Goal: Information Seeking & Learning: Learn about a topic

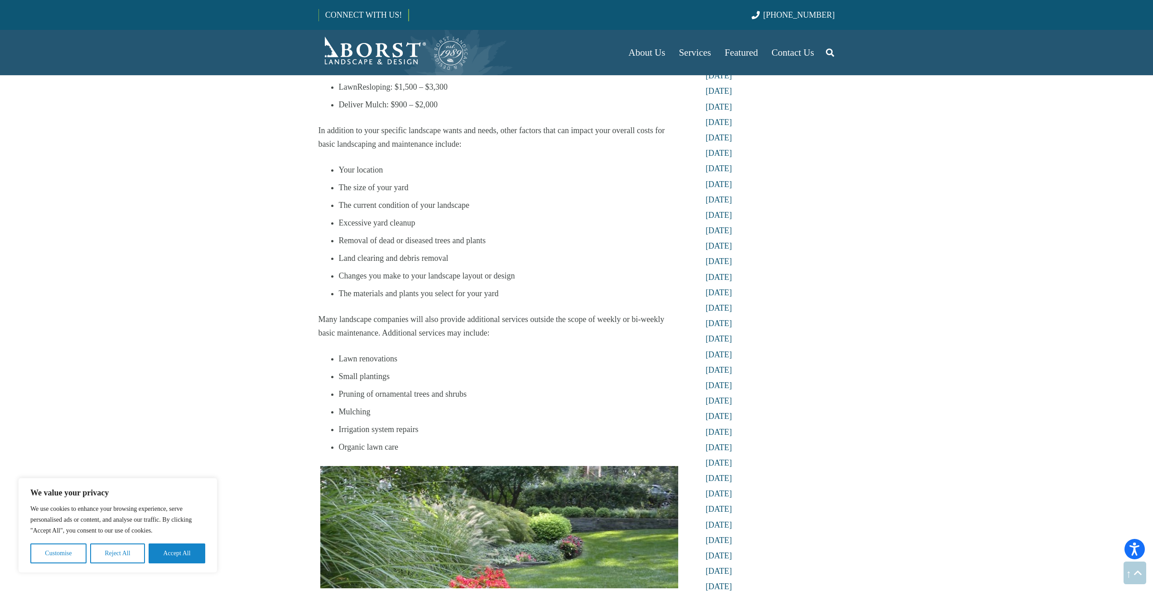
scroll to position [1042, 0]
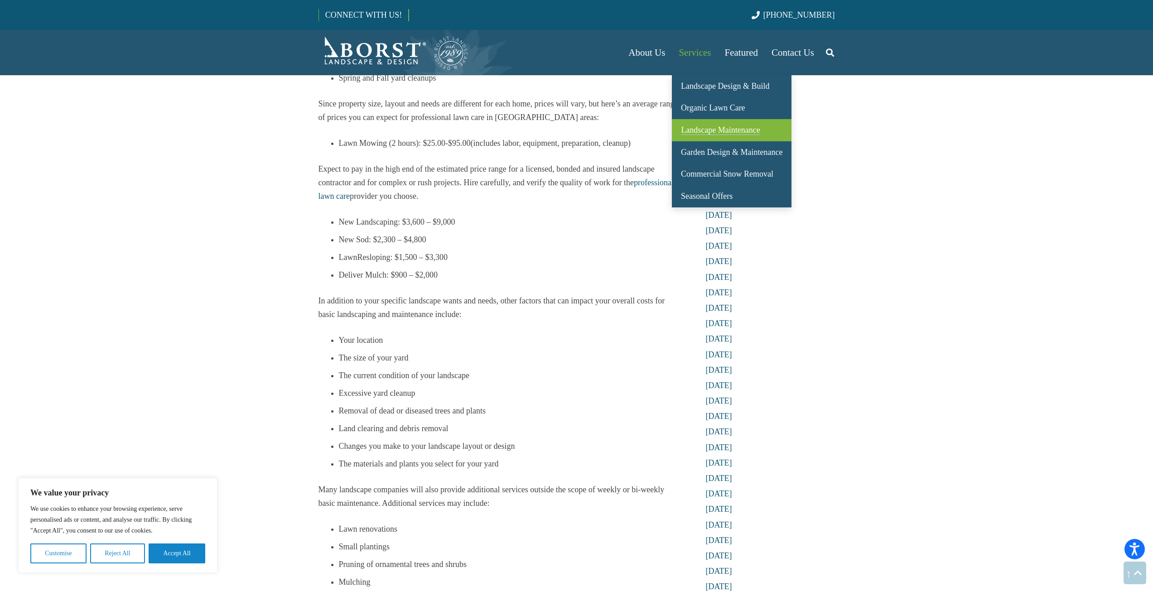
click at [725, 132] on span "Landscape Maintenance" at bounding box center [720, 130] width 79 height 9
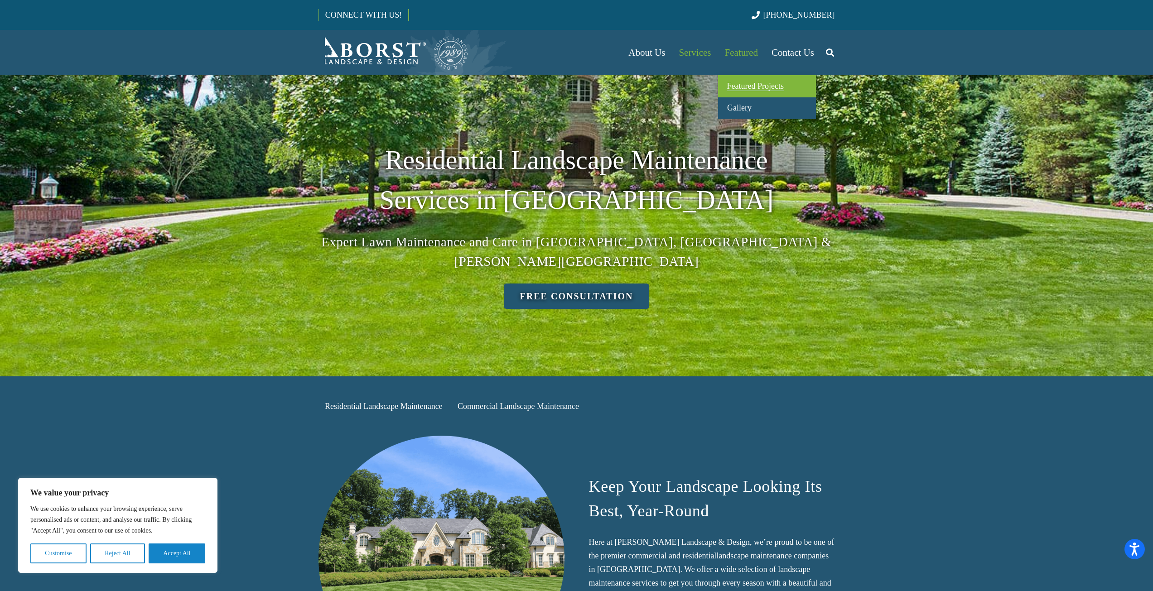
click at [743, 80] on link "Featured Projects" at bounding box center [767, 86] width 98 height 22
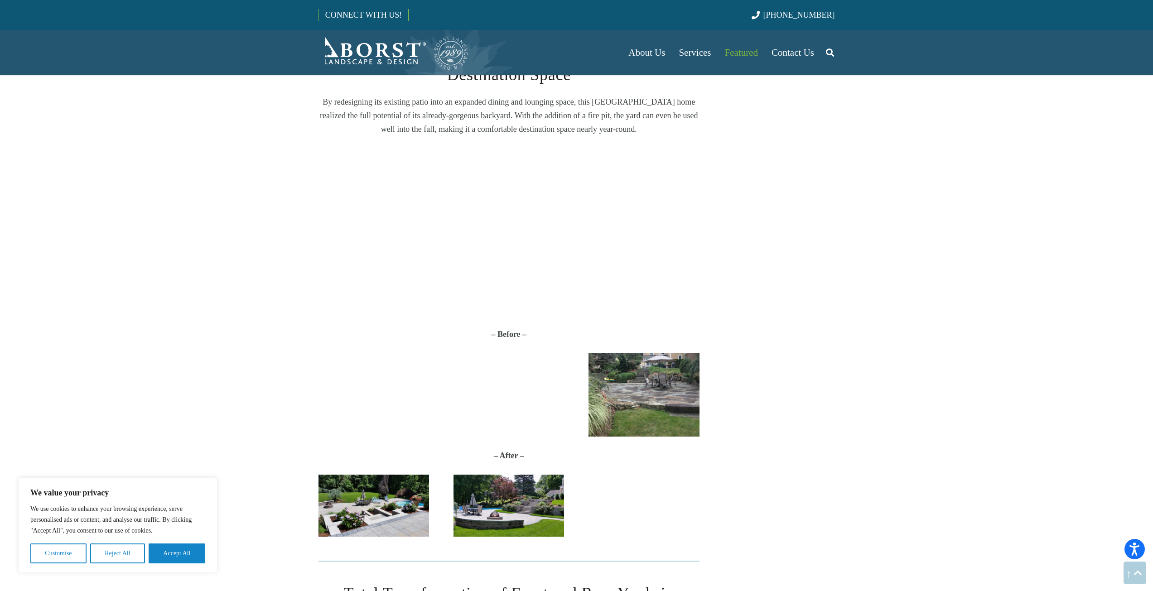
scroll to position [816, 0]
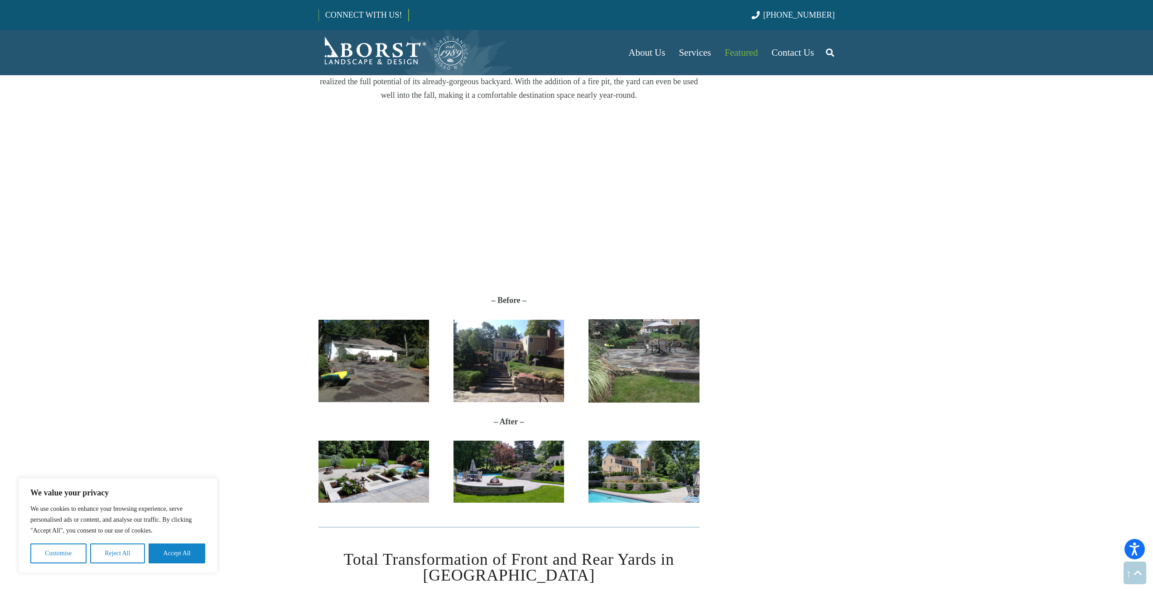
click at [395, 357] on img "Anderson-Before2" at bounding box center [374, 361] width 111 height 83
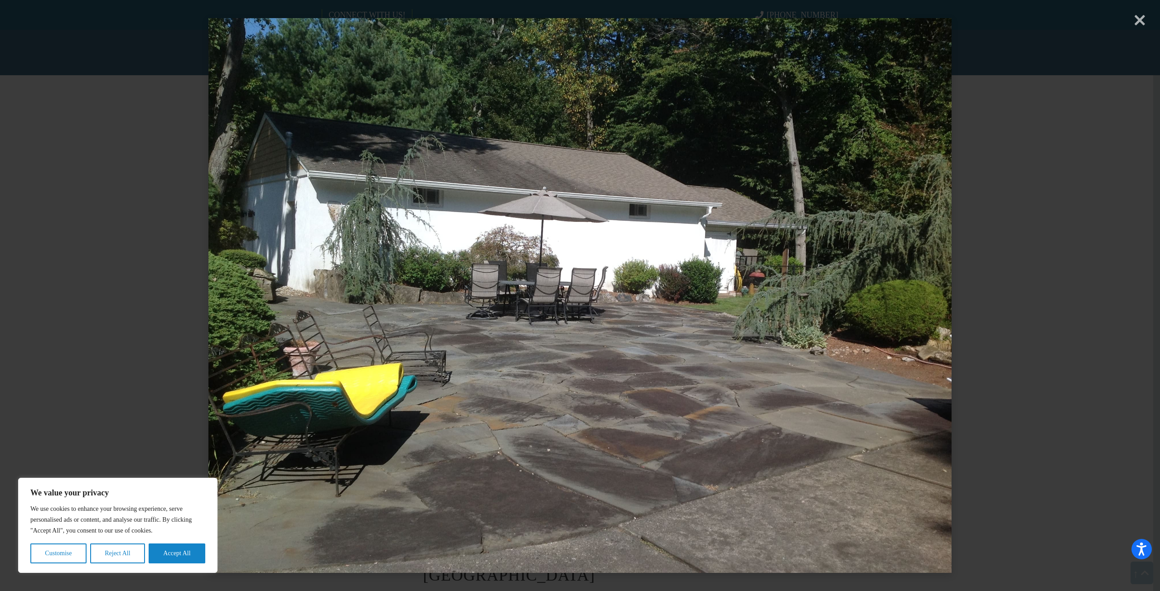
click at [1141, 23] on div "× Loading..." at bounding box center [580, 295] width 1160 height 591
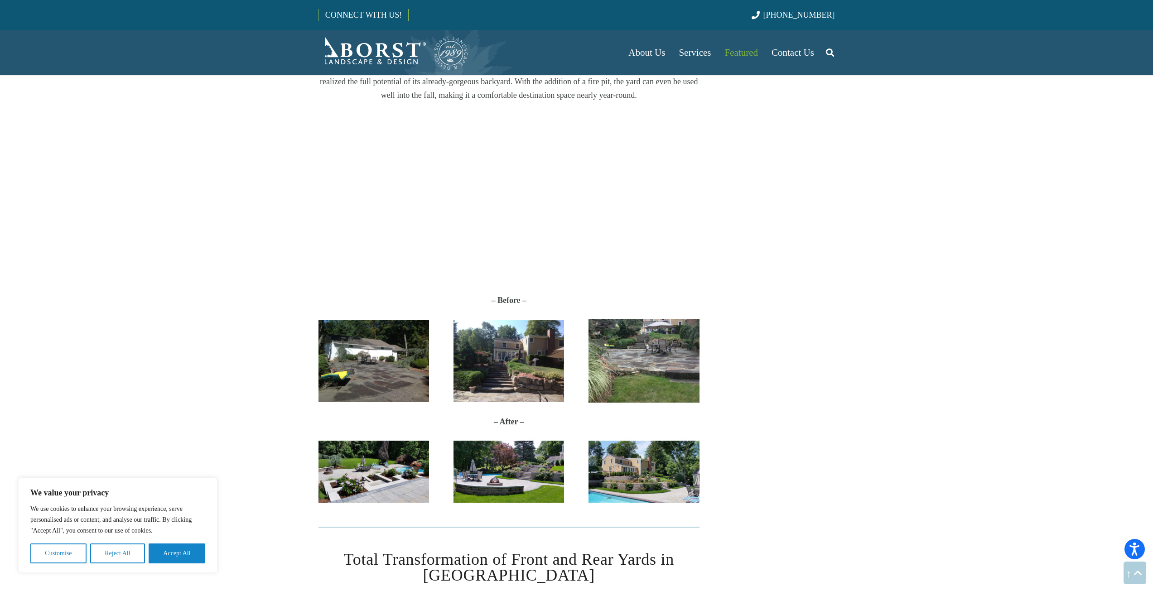
click at [659, 376] on img "Anderson-Before1" at bounding box center [644, 360] width 111 height 83
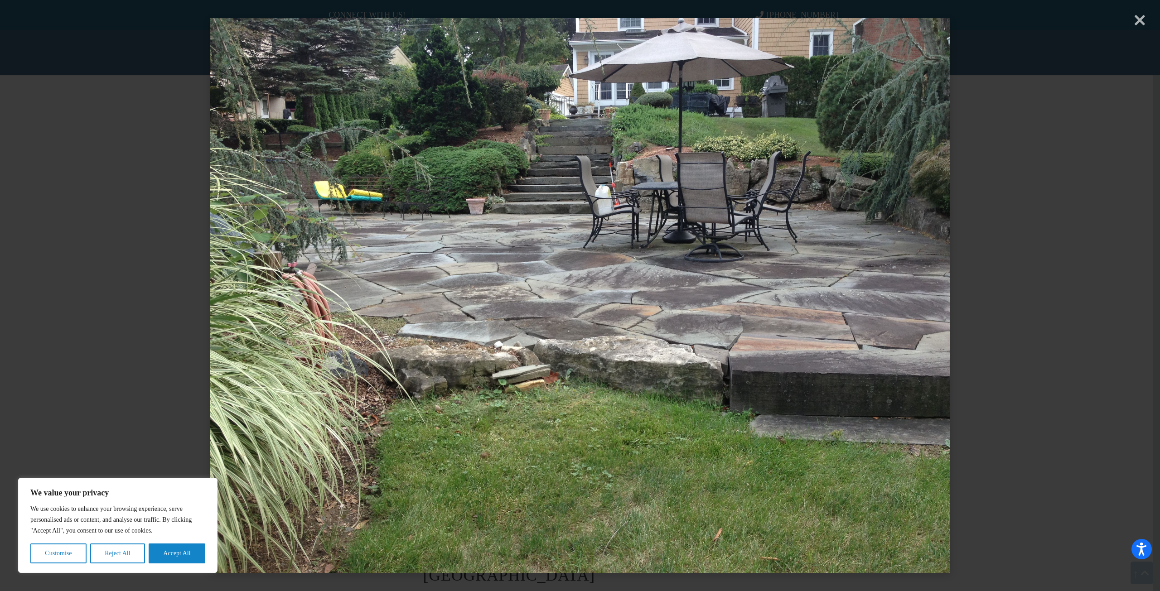
click at [1145, 21] on div "× Loading..." at bounding box center [580, 295] width 1160 height 591
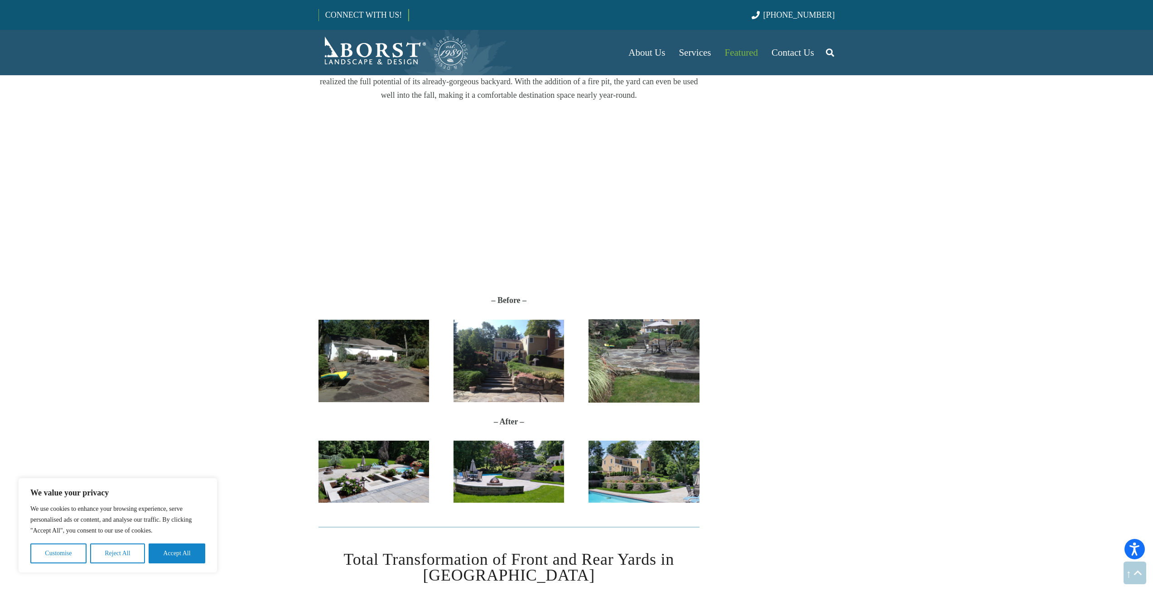
click at [373, 486] on img "2017-06-27-11.43.00" at bounding box center [374, 472] width 111 height 63
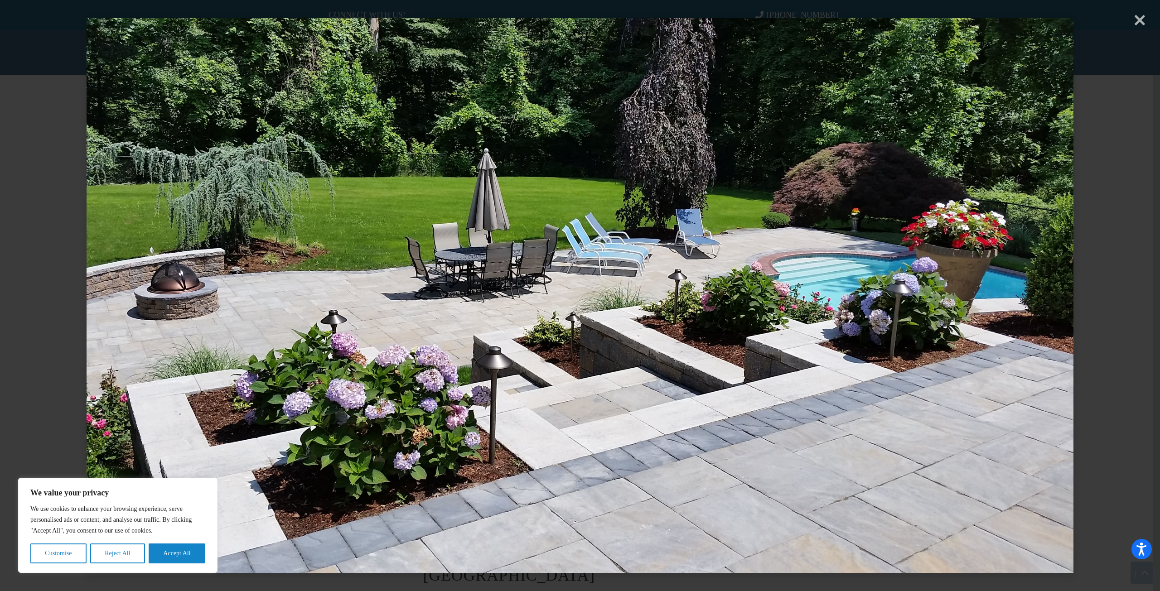
click at [1144, 20] on div "× Loading..." at bounding box center [580, 295] width 1160 height 591
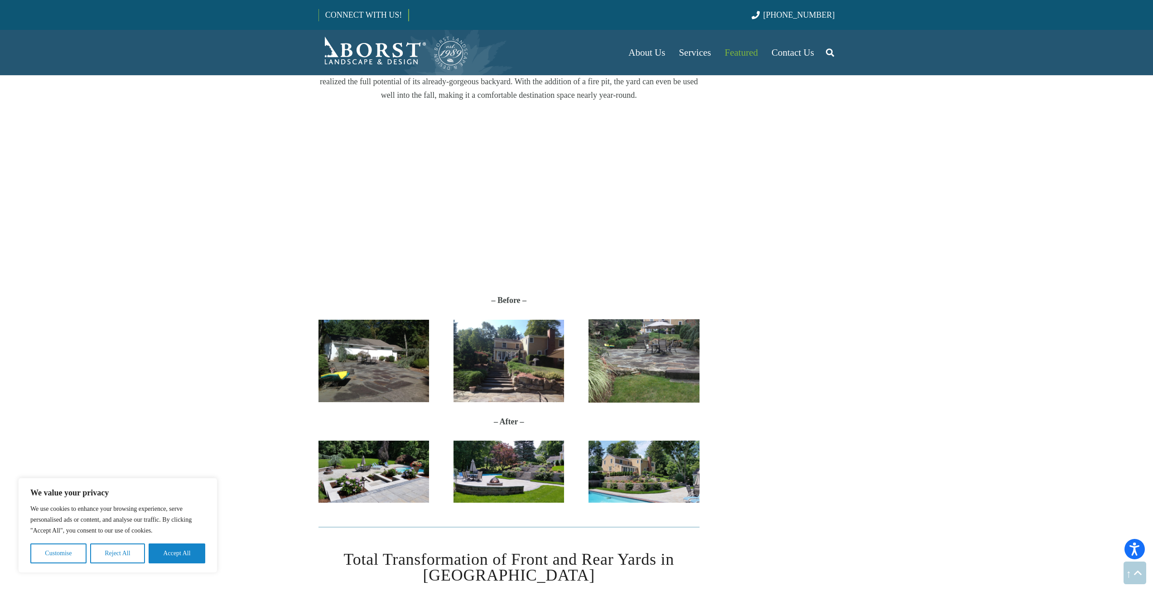
click at [680, 476] on img "20170627_114212" at bounding box center [644, 472] width 111 height 63
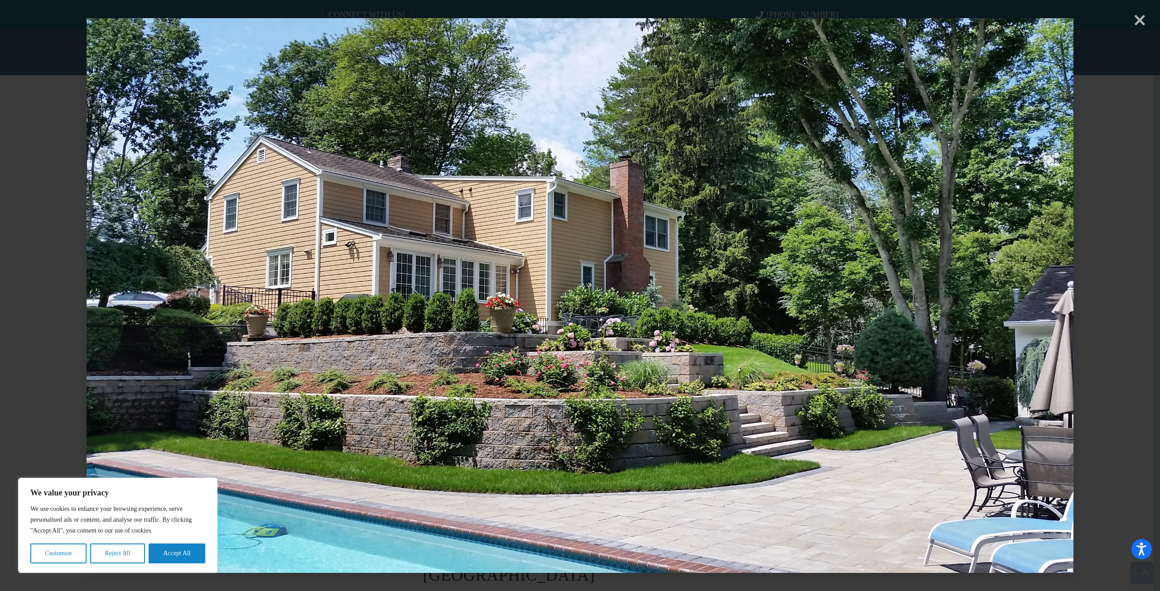
click at [1141, 22] on div "× Loading..." at bounding box center [580, 295] width 1160 height 591
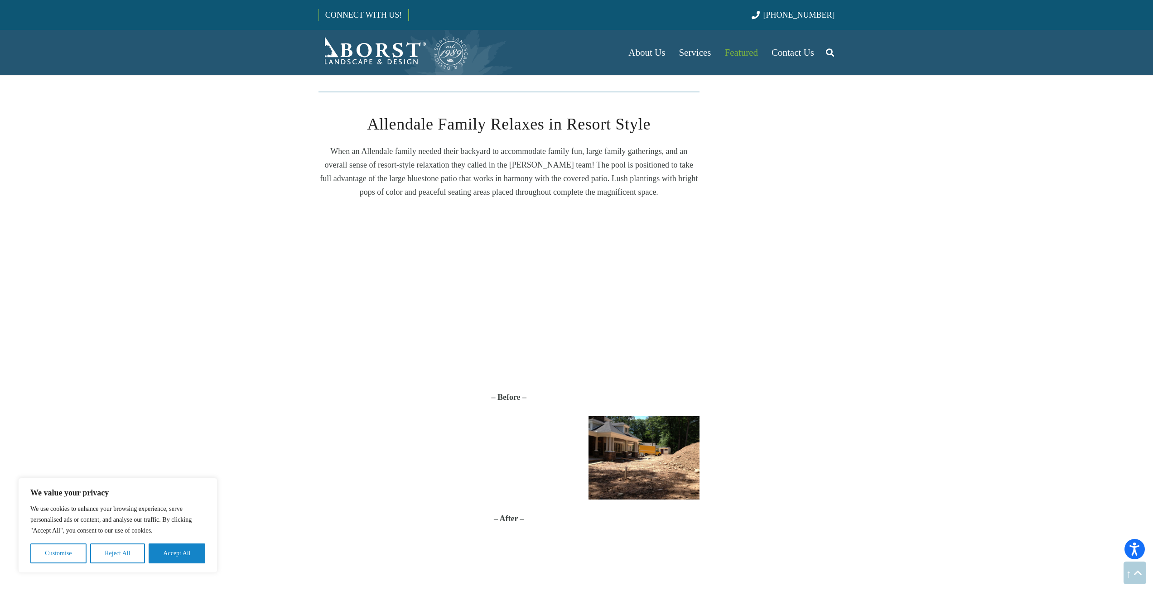
scroll to position [2130, 0]
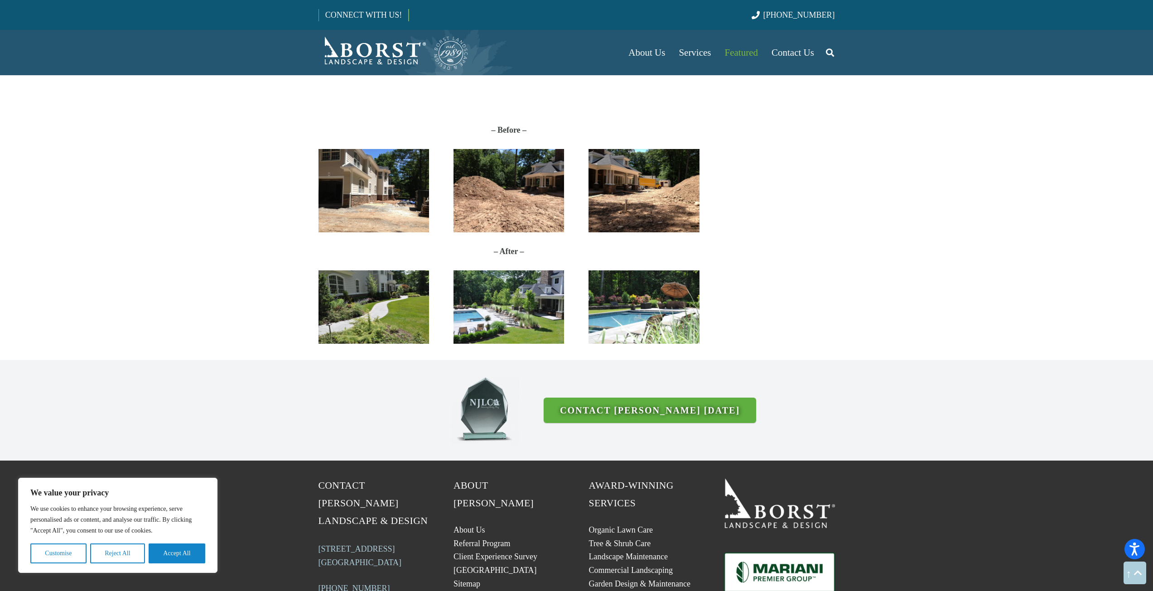
click at [388, 300] on img "DSC_5859" at bounding box center [374, 307] width 111 height 73
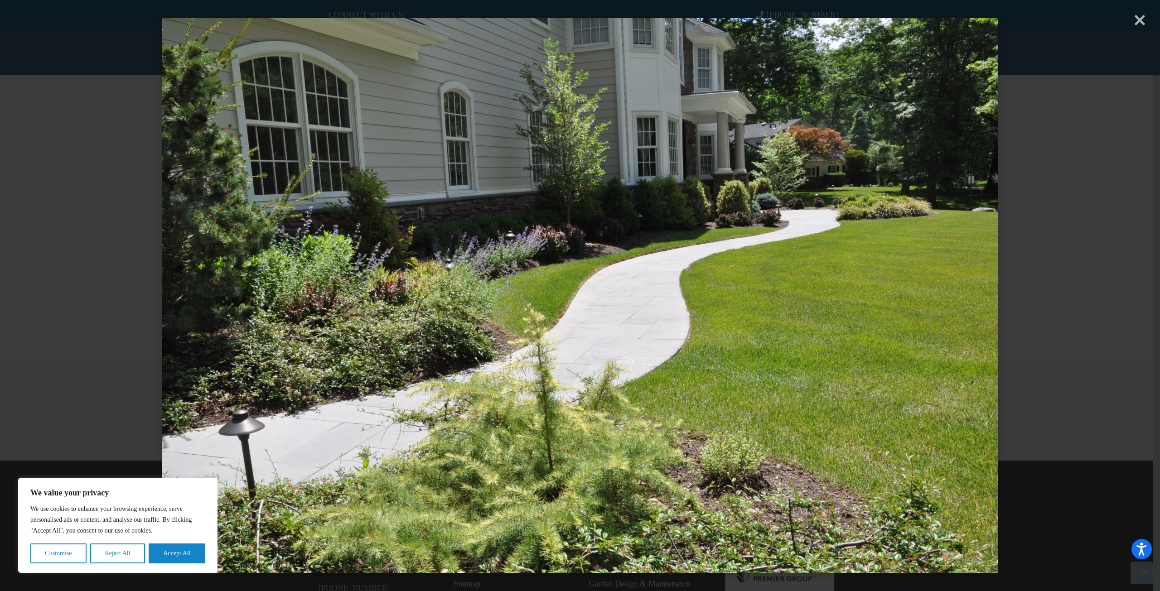
click at [1141, 19] on div "× Loading..." at bounding box center [580, 295] width 1160 height 591
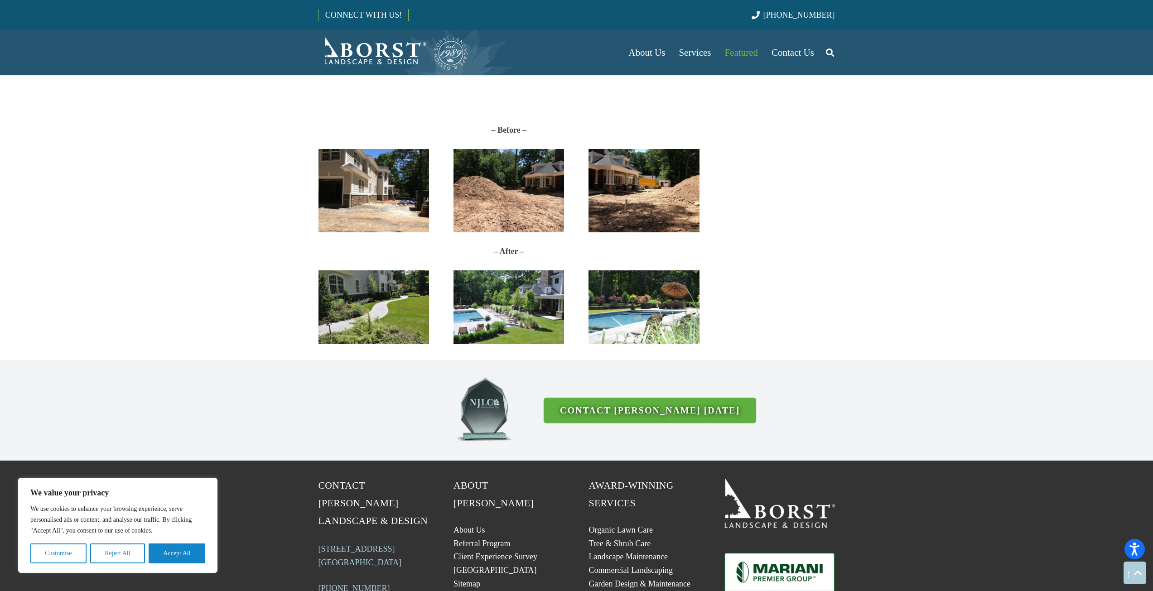
click at [551, 307] on img "DSC_5801" at bounding box center [509, 307] width 111 height 73
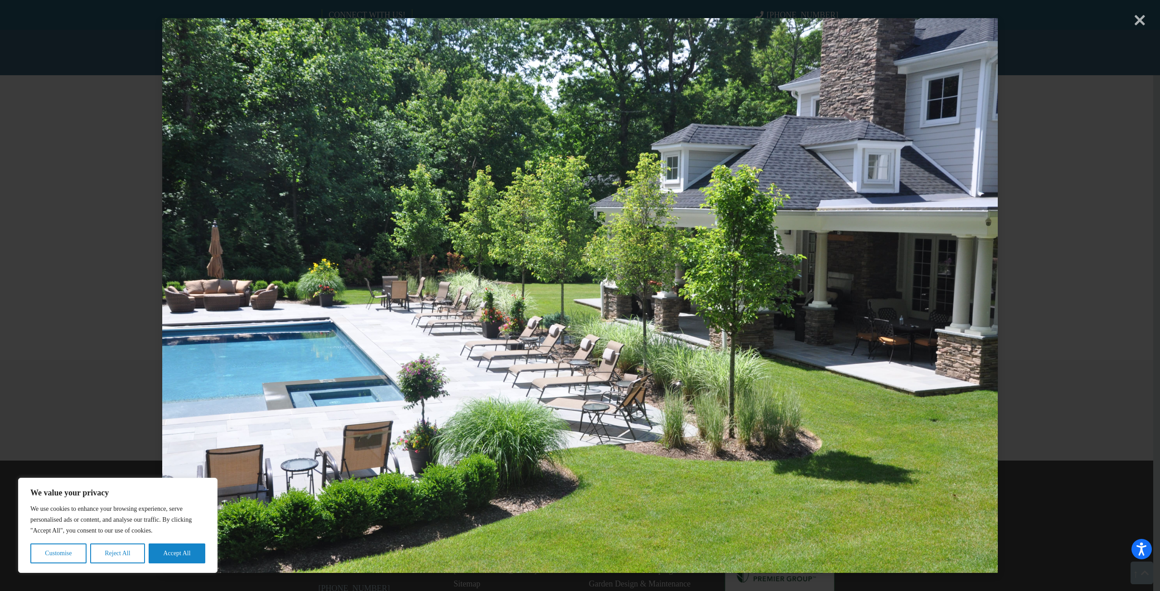
click at [1134, 18] on div "× Loading..." at bounding box center [580, 295] width 1160 height 591
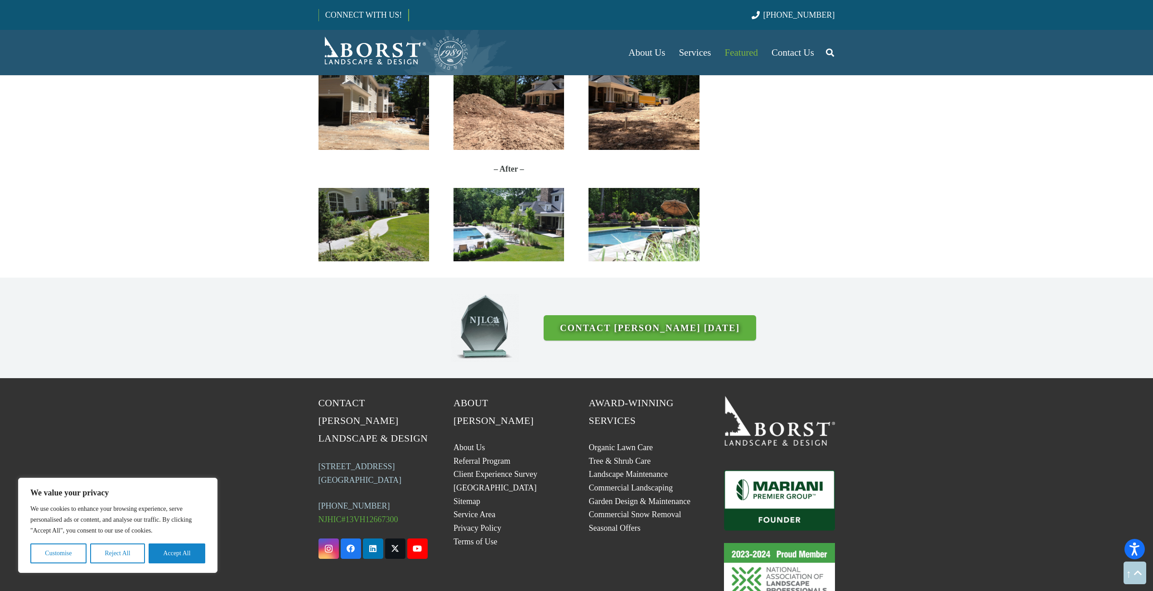
scroll to position [2268, 0]
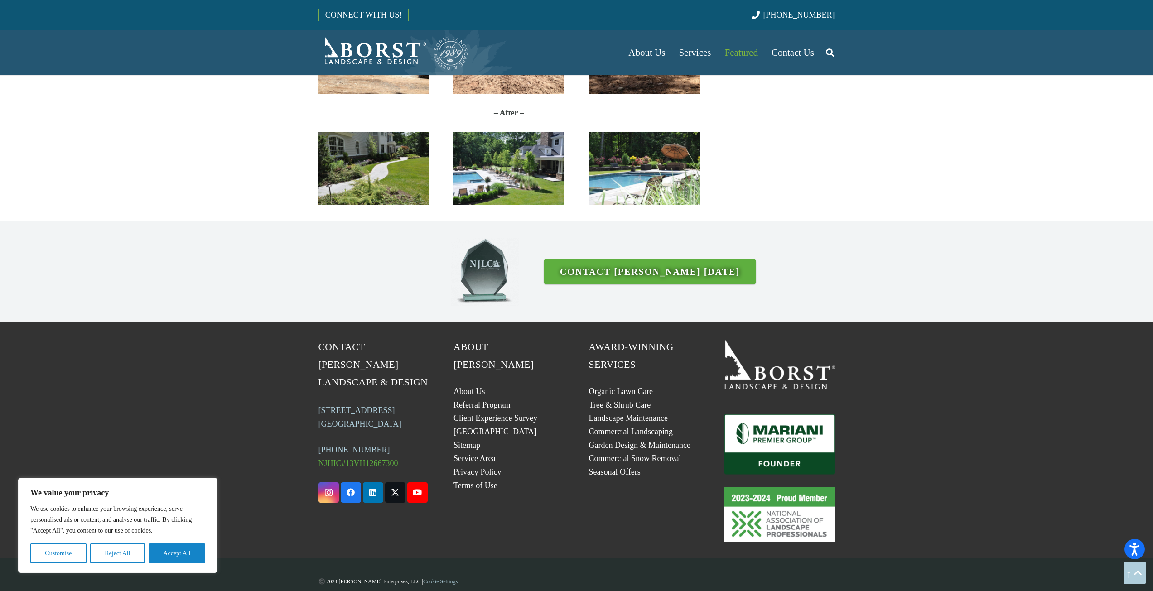
click at [329, 238] on link "NJLCA_Award" at bounding box center [419, 272] width 201 height 68
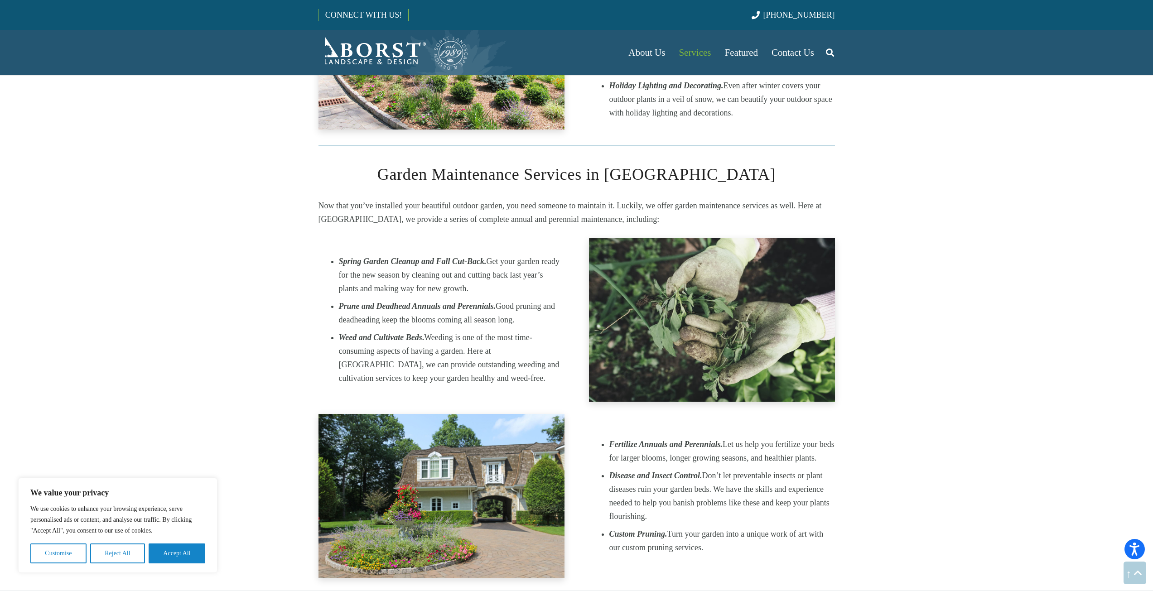
scroll to position [1269, 0]
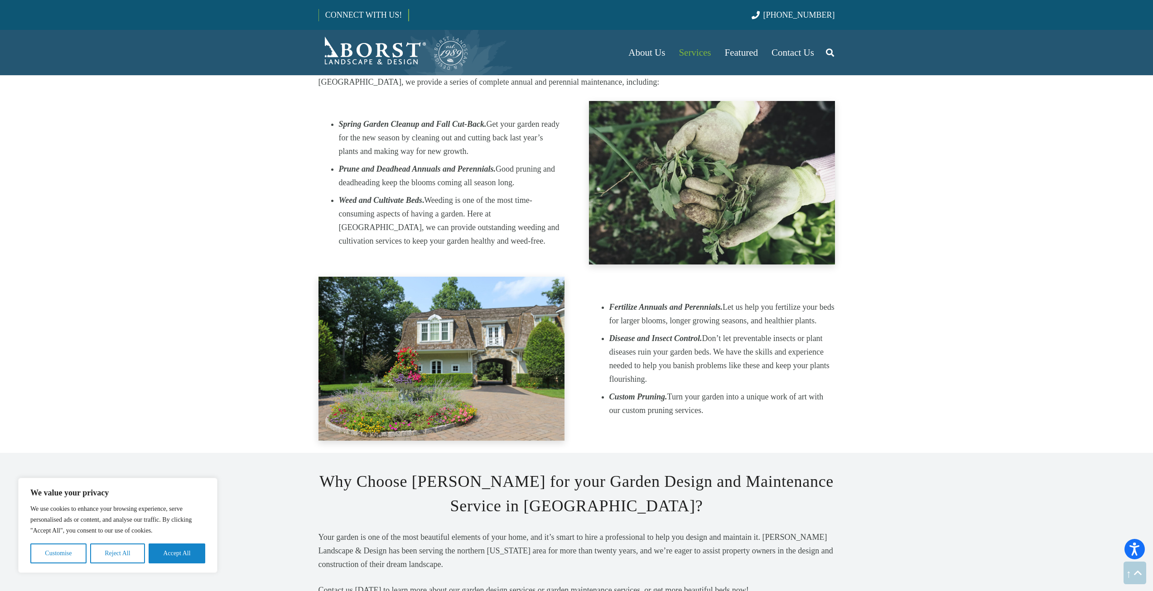
drag, startPoint x: 720, startPoint y: 394, endPoint x: 610, endPoint y: 277, distance: 160.3
click at [610, 277] on div "Fertilize Annuals and Perennials. Let us help you fertilize your beds for large…" at bounding box center [712, 359] width 271 height 164
click at [725, 390] on li "Custom Pruning. Turn your garden into a unique work of art with our custom prun…" at bounding box center [722, 403] width 226 height 27
drag, startPoint x: 714, startPoint y: 388, endPoint x: 608, endPoint y: 284, distance: 148.7
click at [608, 300] on div "Fertilize Annuals and Perennials. Let us help you fertilize your beds for large…" at bounding box center [712, 358] width 246 height 117
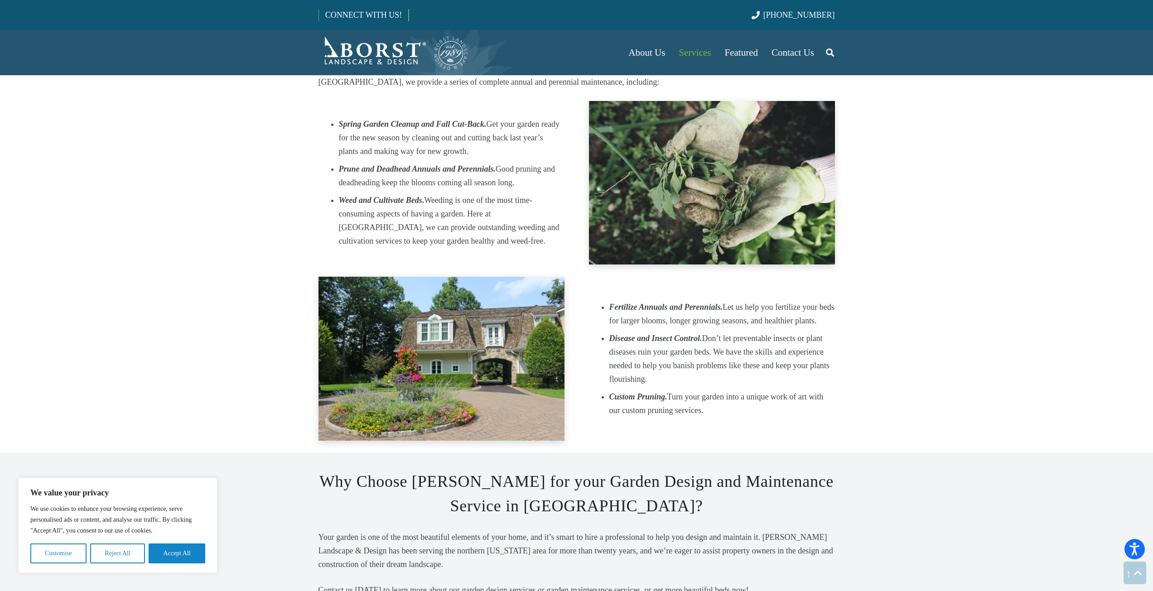
click at [647, 332] on li "Disease and Insect Control. Don’t let preventable insects or plant diseases rui…" at bounding box center [722, 359] width 226 height 54
click at [443, 220] on li "Weed and Cultivate Beds . Weeding is one of the most time-consuming aspects of …" at bounding box center [452, 220] width 226 height 54
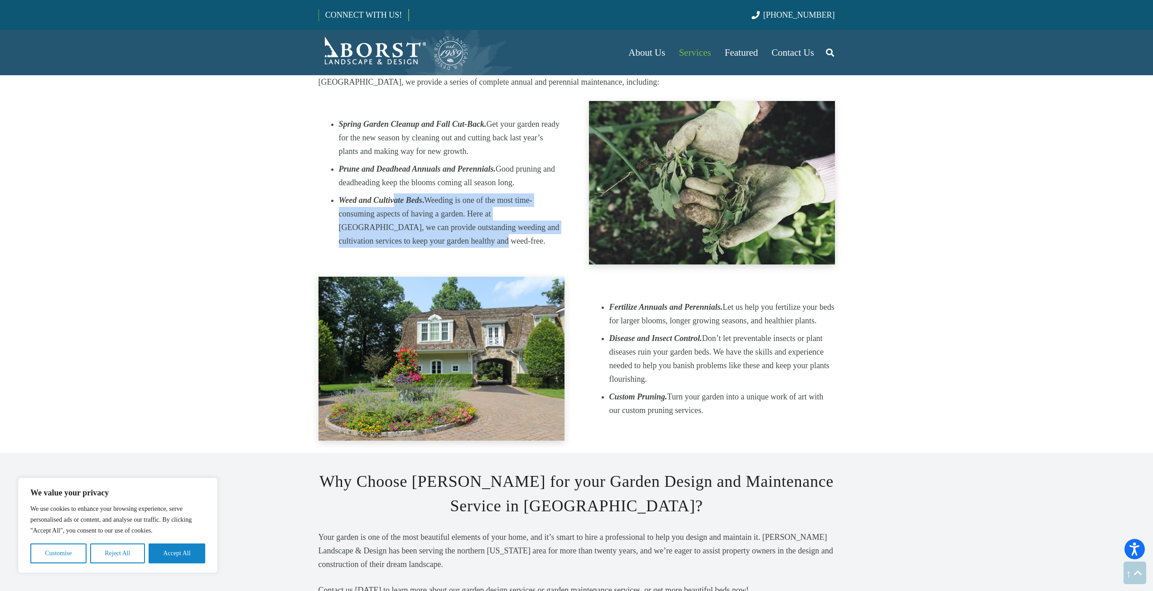
drag, startPoint x: 442, startPoint y: 215, endPoint x: 393, endPoint y: 179, distance: 60.6
click at [393, 193] on li "Weed and Cultivate Beds . Weeding is one of the most time-consuming aspects of …" at bounding box center [452, 220] width 226 height 54
click at [440, 211] on li "Weed and Cultivate Beds . Weeding is one of the most time-consuming aspects of …" at bounding box center [452, 220] width 226 height 54
drag, startPoint x: 441, startPoint y: 223, endPoint x: 343, endPoint y: 142, distance: 127.2
click at [343, 142] on ul "Spring Garden Cleanup and Fall Cut-Back. Get your garden ready for the new seas…" at bounding box center [452, 182] width 226 height 131
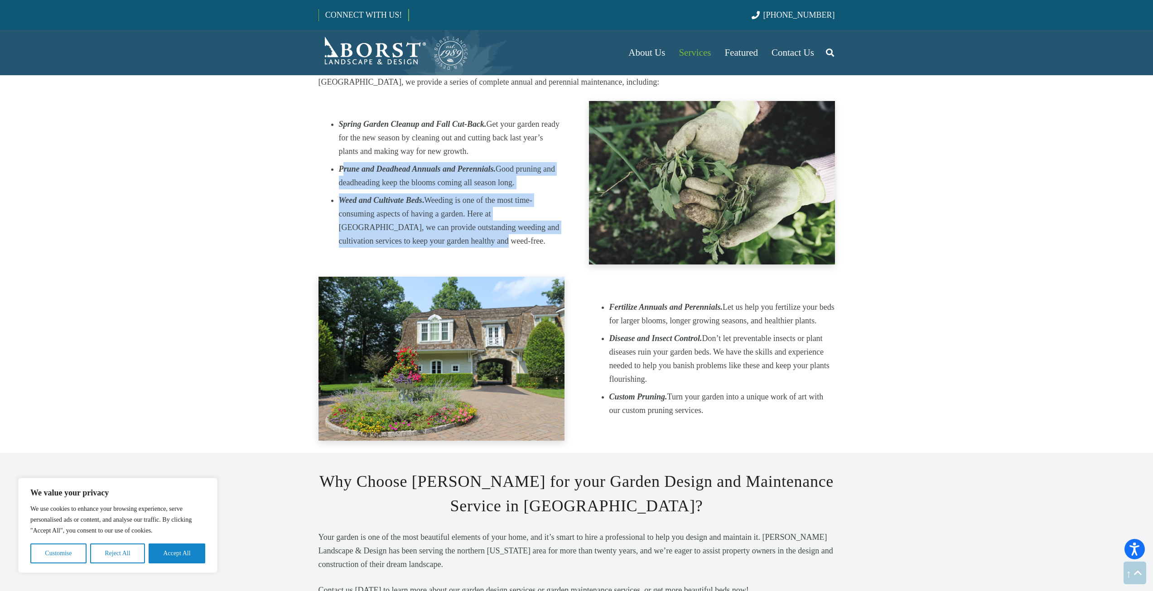
click at [381, 196] on em "Weed and Cultivate Beds" at bounding box center [380, 200] width 83 height 9
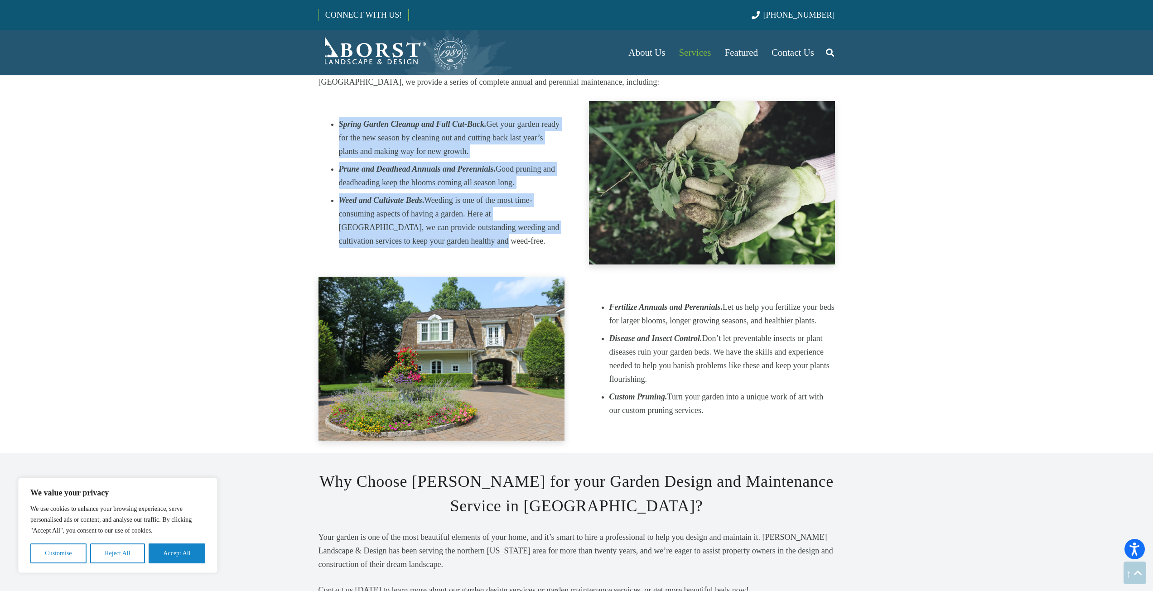
drag, startPoint x: 450, startPoint y: 220, endPoint x: 318, endPoint y: 95, distance: 181.4
click at [318, 101] on div "Spring Garden Cleanup and Fall Cut-Back. Get your garden ready for the new seas…" at bounding box center [441, 183] width 271 height 164
click at [449, 162] on li "Prune and Deadhead Annuals and Perennials. Good pruning and deadheading keep th…" at bounding box center [452, 175] width 226 height 27
